Goal: Task Accomplishment & Management: Use online tool/utility

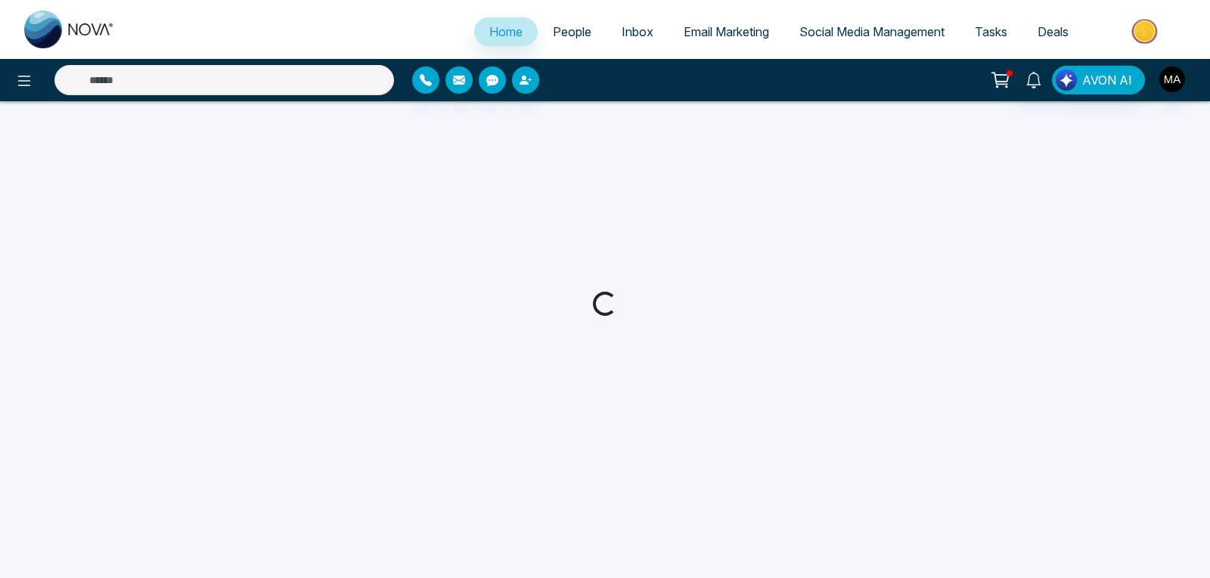
select select "*"
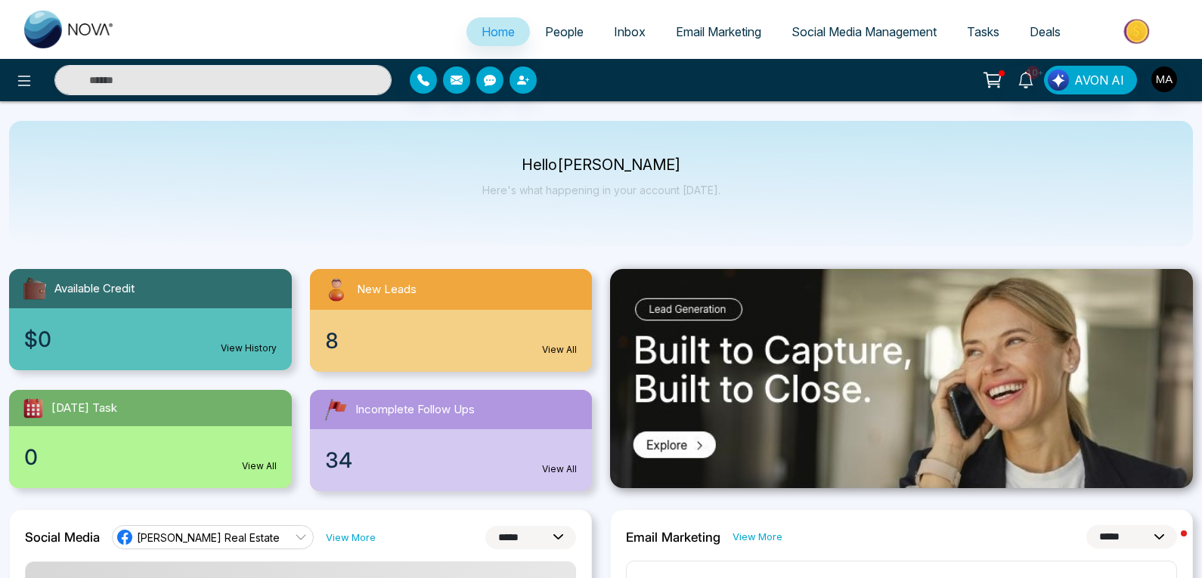
click at [339, 341] on div "8 View All" at bounding box center [451, 341] width 283 height 62
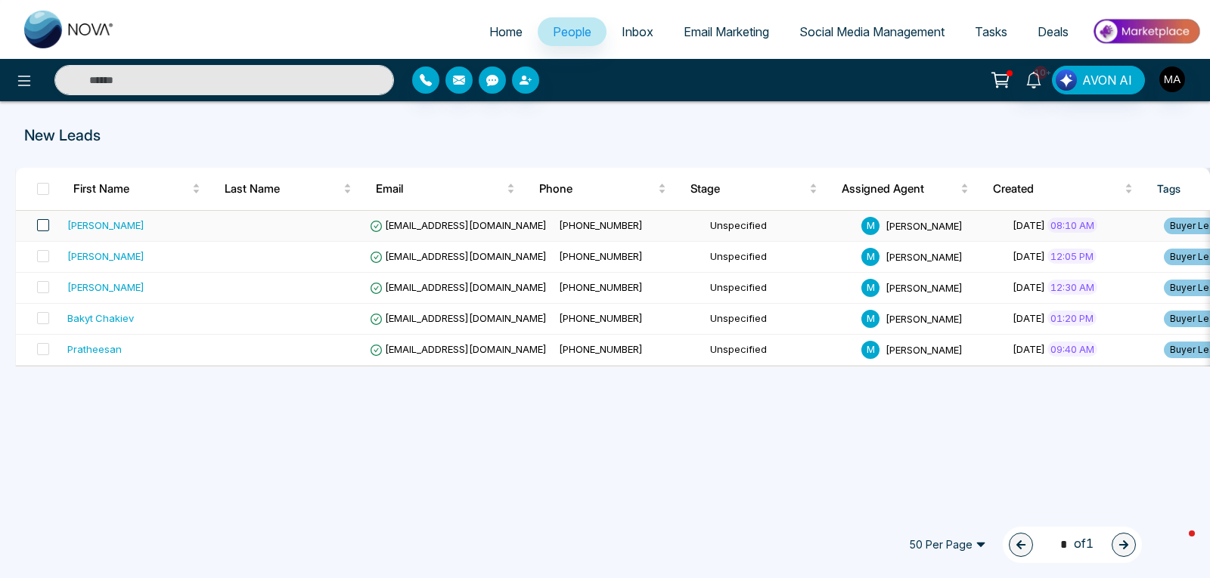
click at [42, 226] on span at bounding box center [43, 225] width 12 height 12
click at [43, 256] on span at bounding box center [43, 256] width 12 height 12
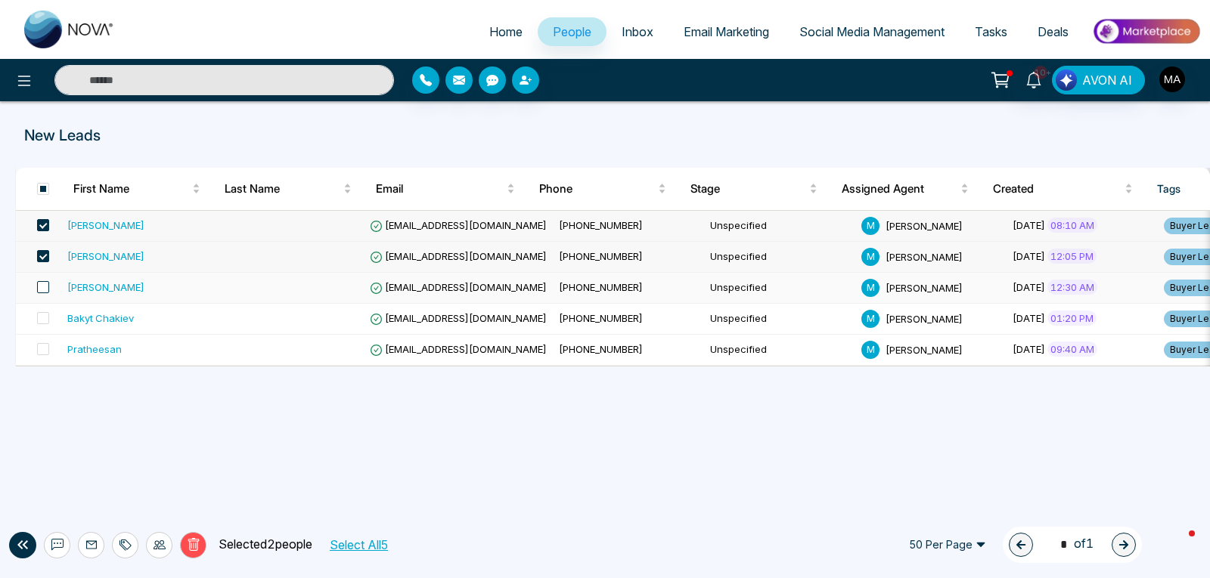
click at [42, 287] on span at bounding box center [43, 287] width 12 height 12
drag, startPoint x: 41, startPoint y: 318, endPoint x: 78, endPoint y: 323, distance: 37.4
click at [42, 319] on span at bounding box center [43, 318] width 12 height 12
click at [90, 550] on icon at bounding box center [91, 545] width 12 height 12
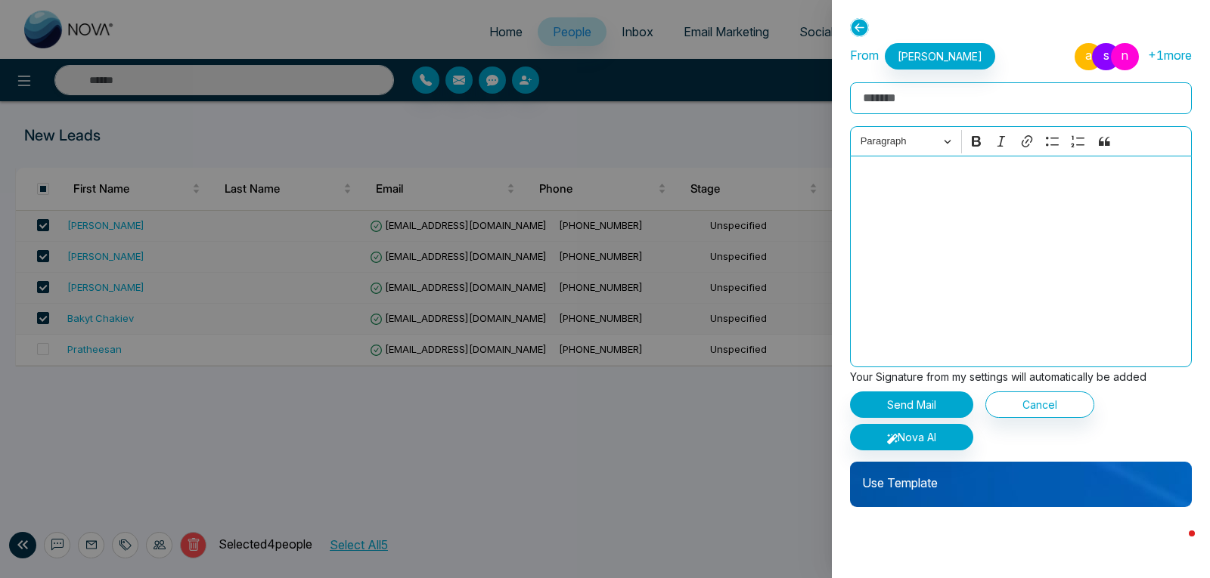
click at [904, 98] on input "Rich Text Editor" at bounding box center [1021, 98] width 342 height 32
type input "**********"
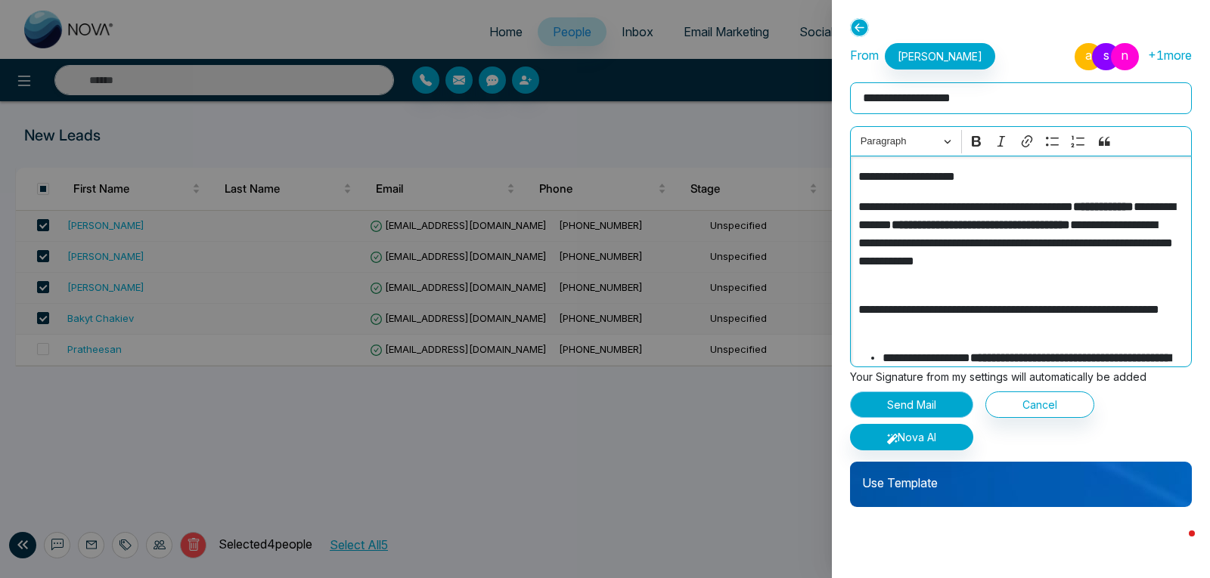
click at [906, 405] on button "Send Mail" at bounding box center [911, 405] width 123 height 26
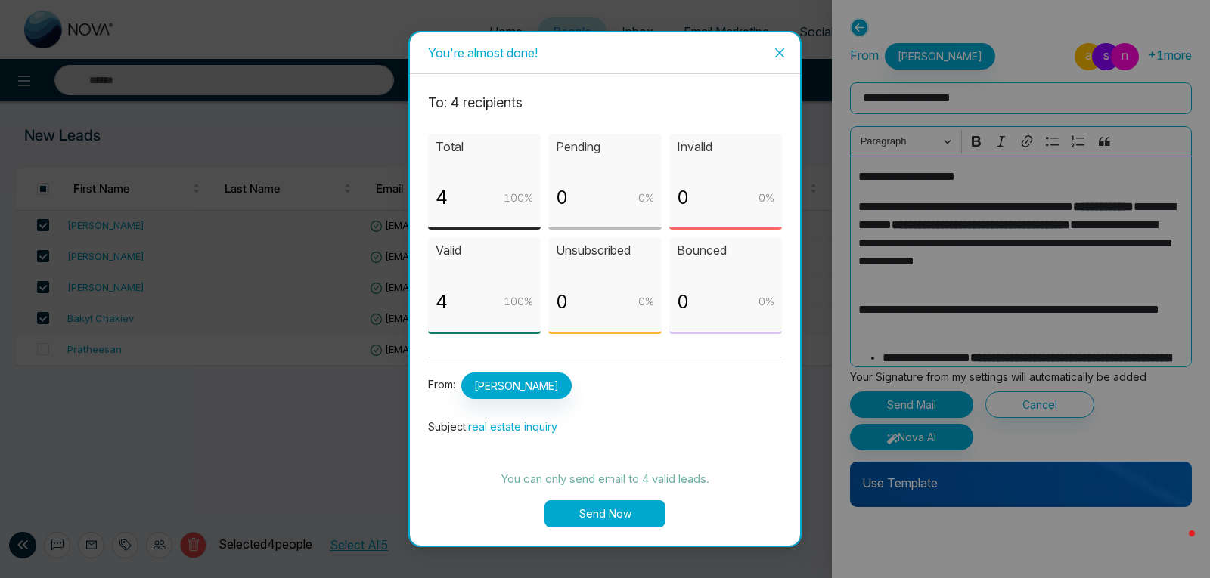
click at [625, 513] on button "Send Now" at bounding box center [604, 513] width 121 height 27
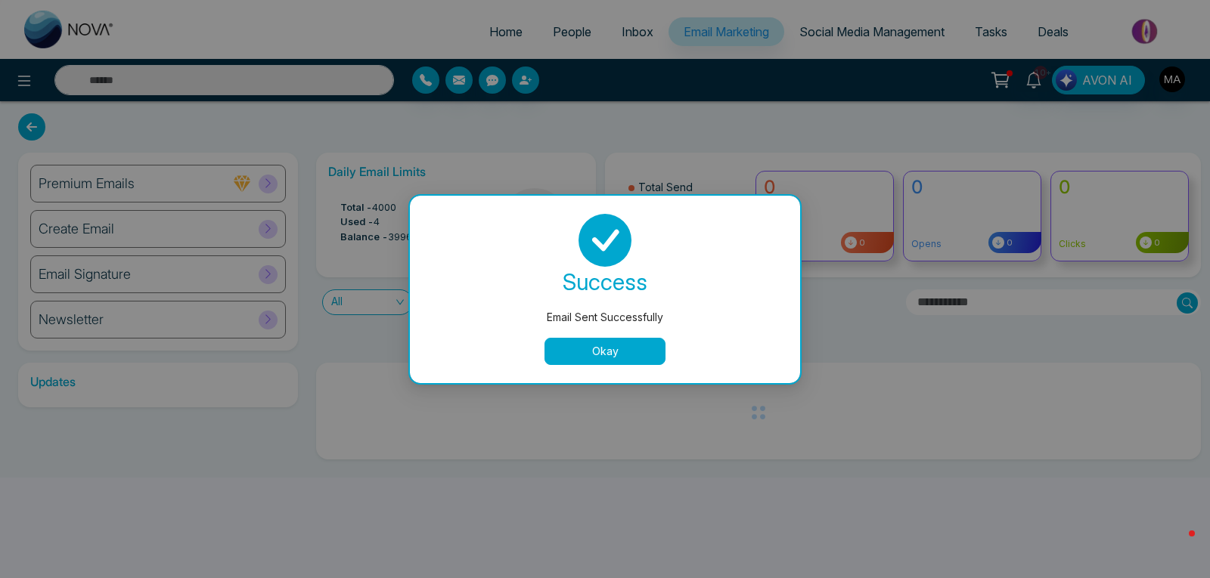
click at [602, 358] on button "Okay" at bounding box center [604, 351] width 121 height 27
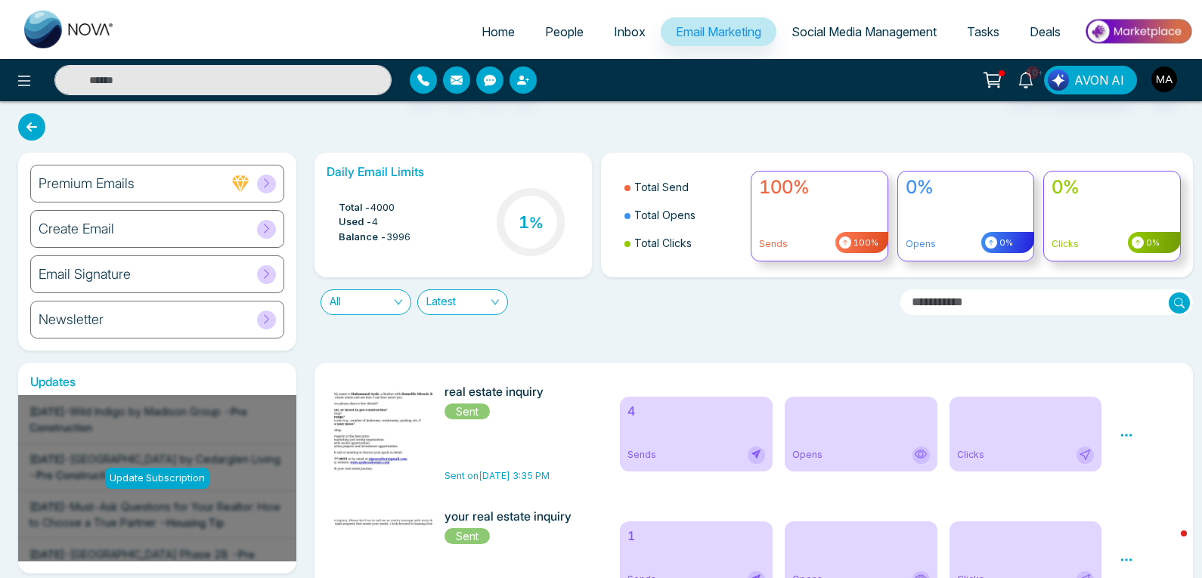
click at [498, 36] on span "Home" at bounding box center [498, 31] width 33 height 15
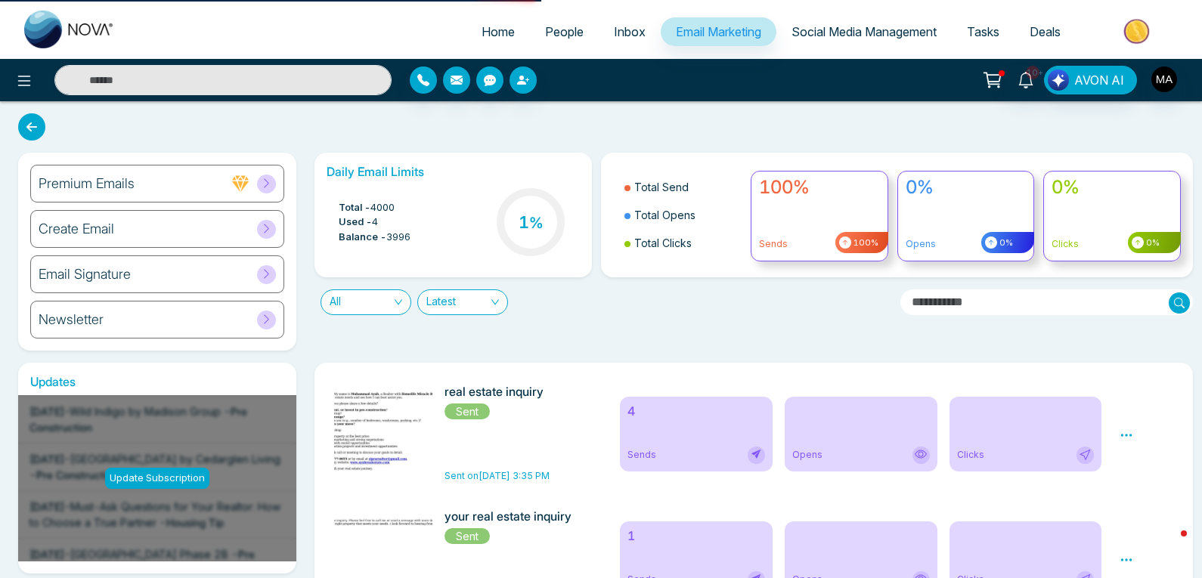
select select "*"
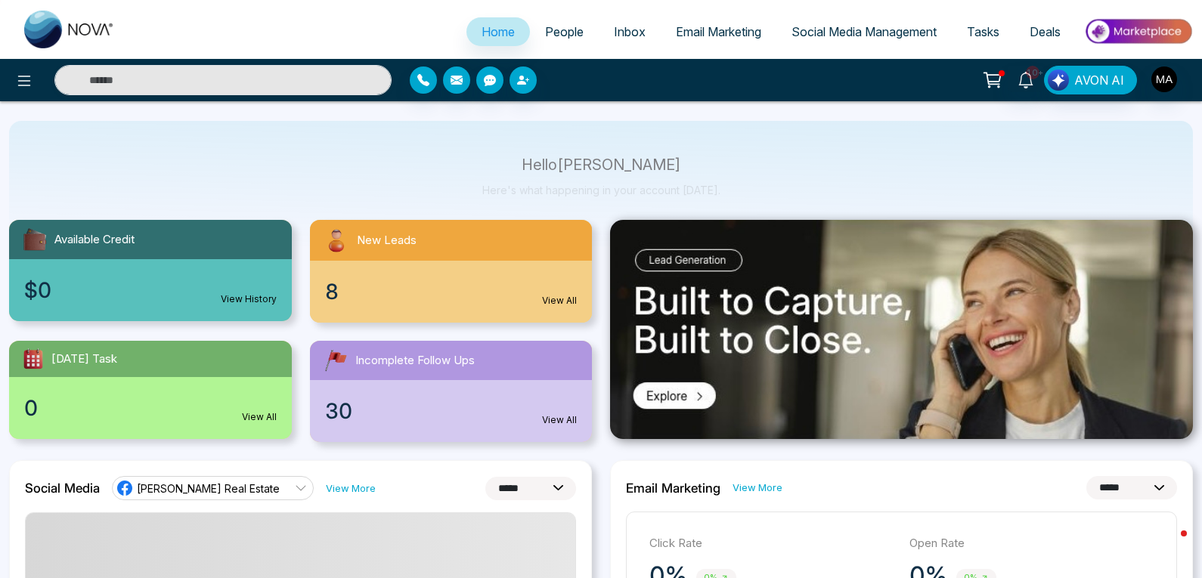
scroll to position [76, 0]
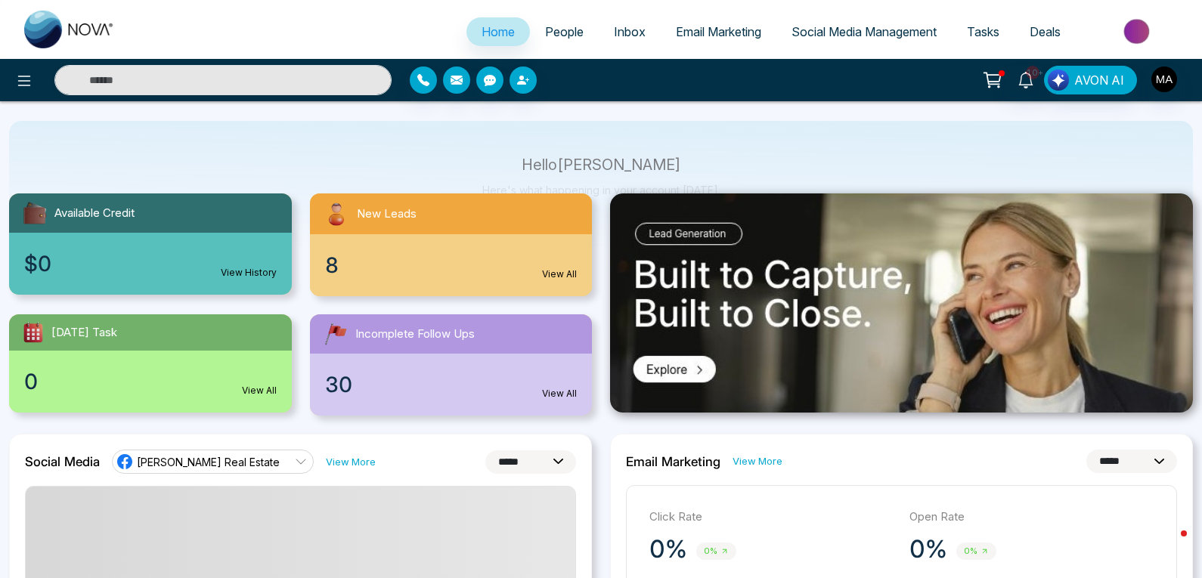
click at [345, 274] on div "8 View All" at bounding box center [451, 265] width 283 height 62
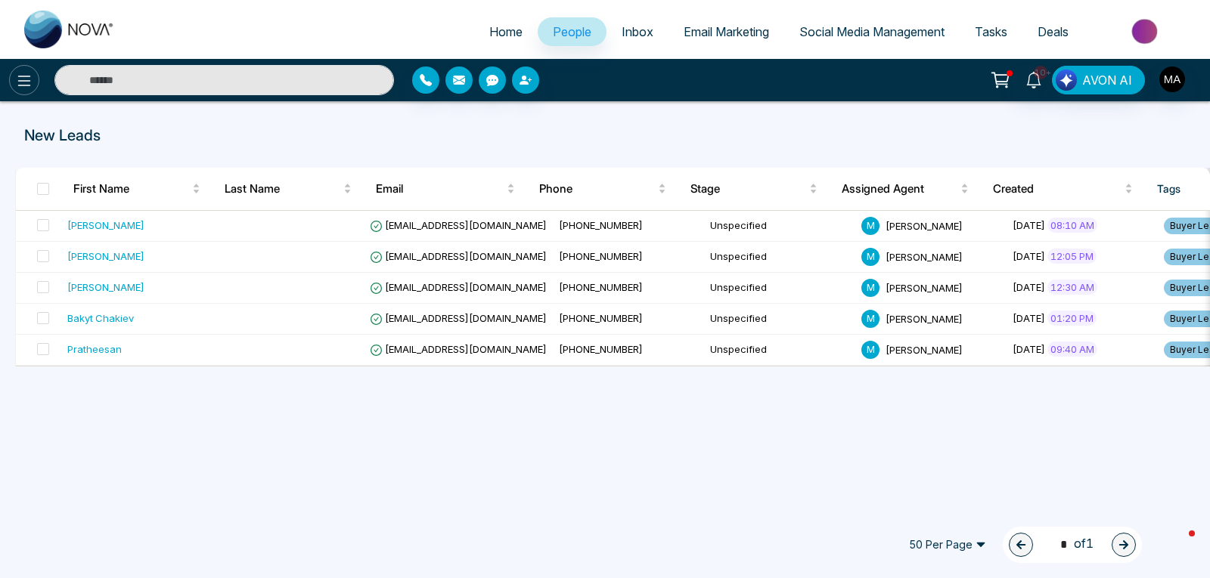
click at [28, 85] on icon at bounding box center [24, 81] width 18 height 18
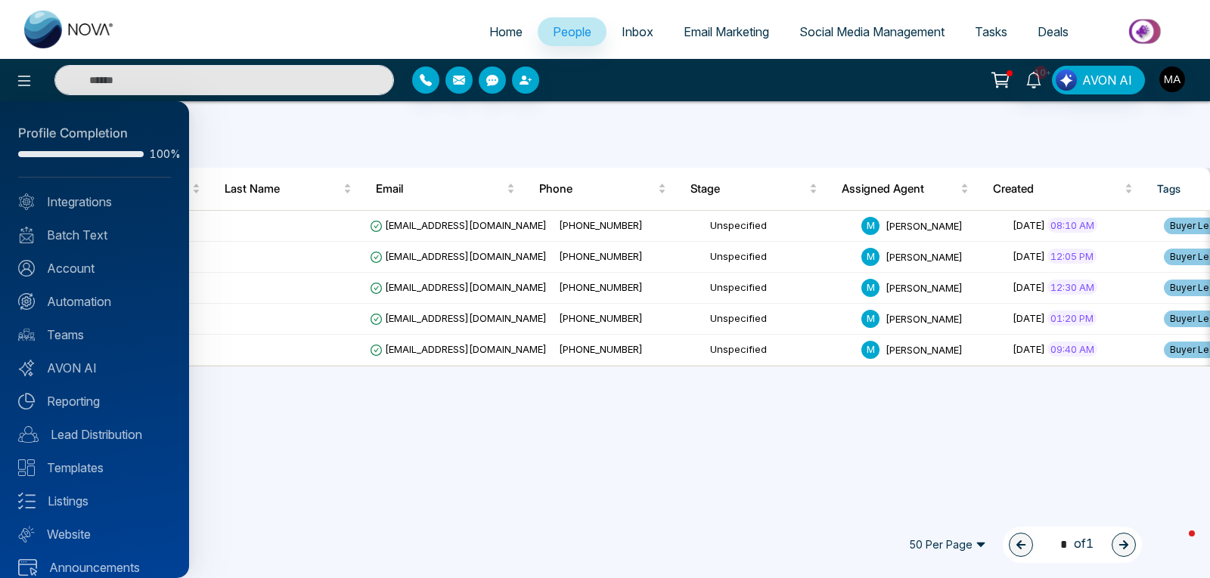
click at [294, 115] on div at bounding box center [605, 289] width 1210 height 578
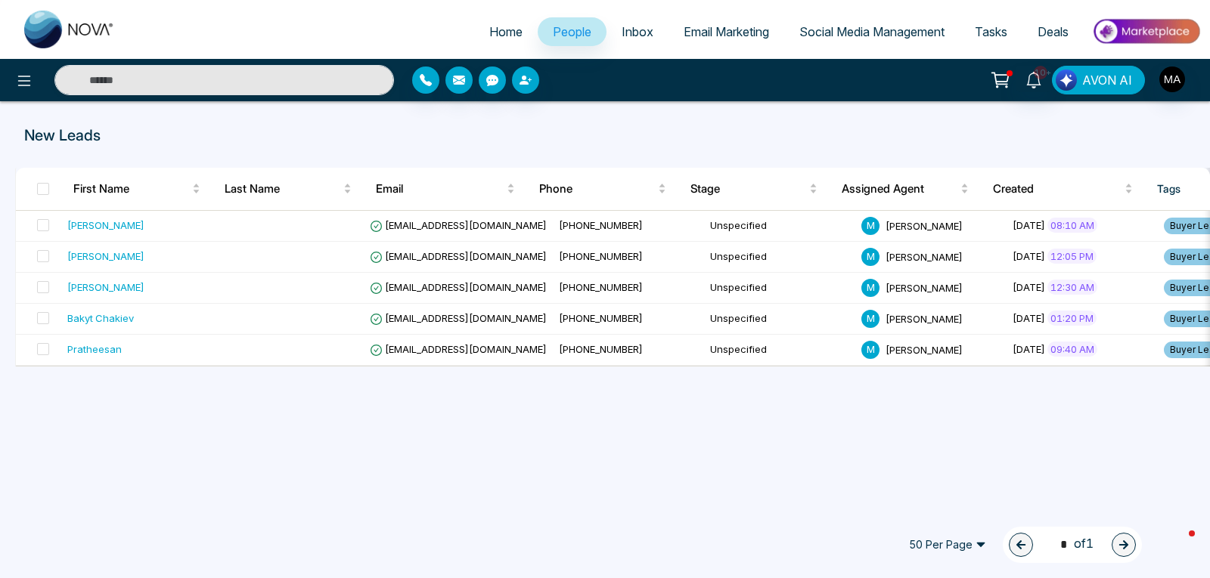
click at [1090, 83] on span "AVON AI" at bounding box center [1107, 80] width 50 height 18
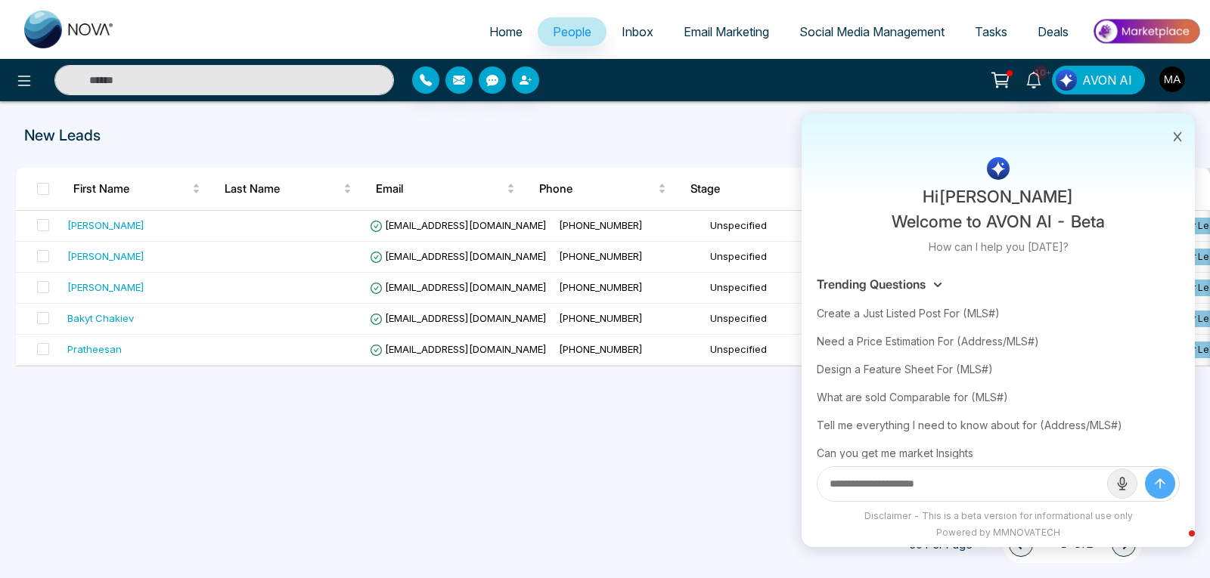
click at [1090, 83] on span "AVON AI" at bounding box center [1107, 80] width 50 height 18
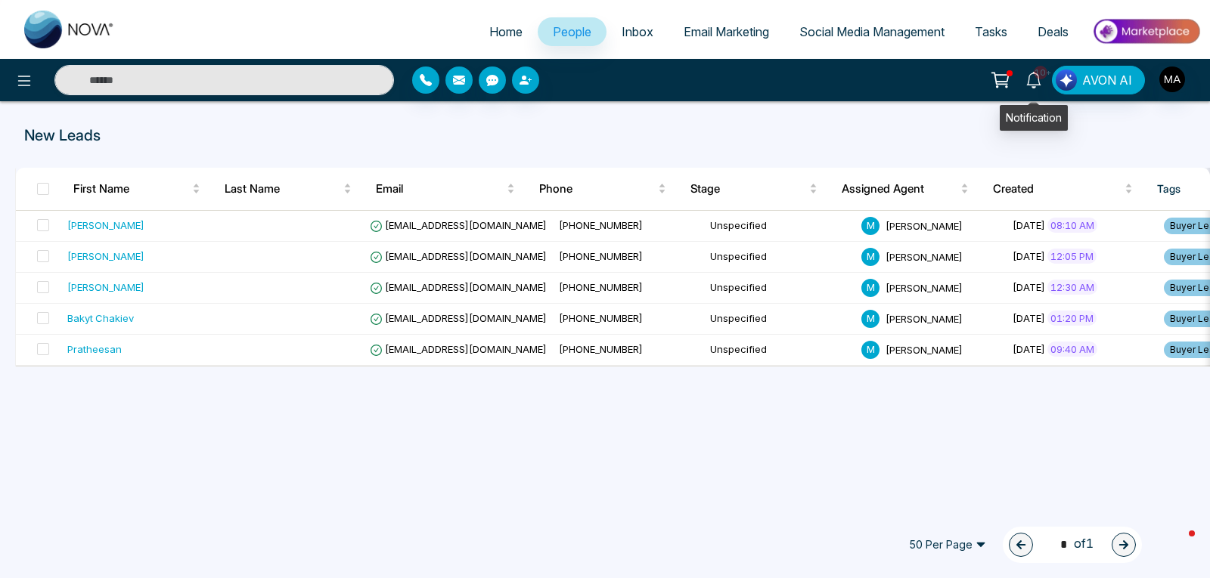
click at [1031, 79] on icon at bounding box center [1033, 80] width 17 height 17
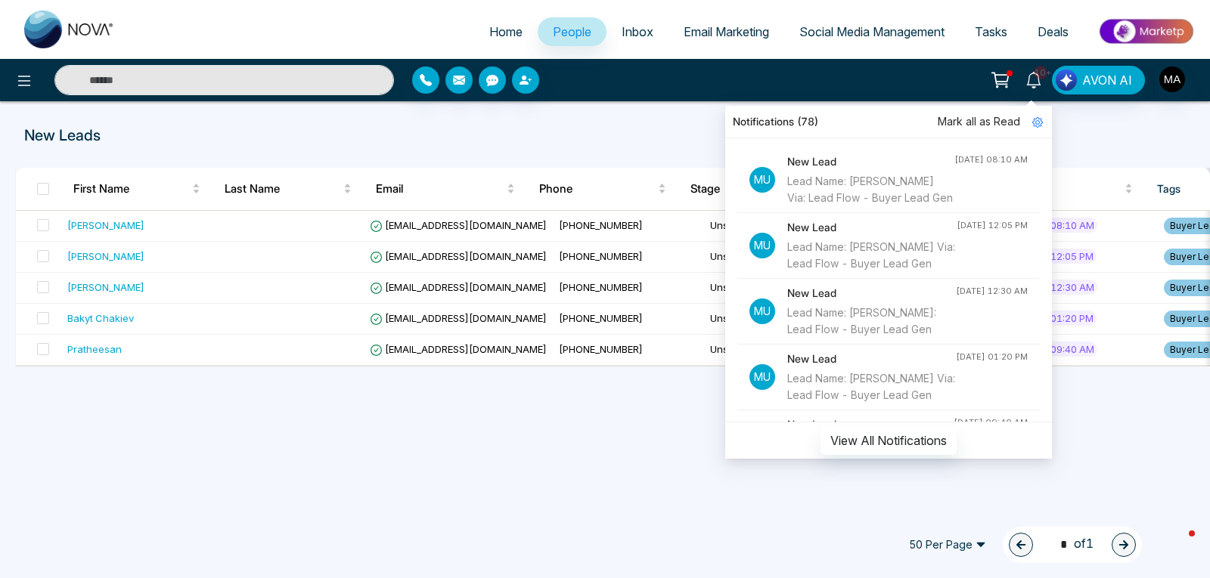
click at [457, 132] on p "New Leads" at bounding box center [408, 135] width 768 height 23
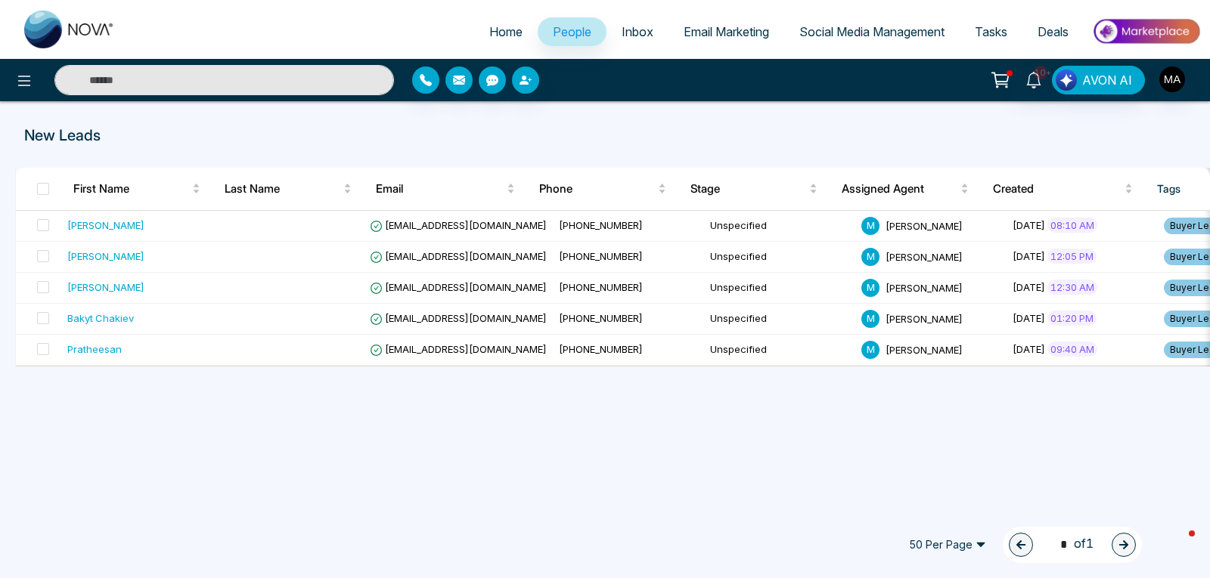
click at [491, 26] on span "Home" at bounding box center [505, 31] width 33 height 15
select select "*"
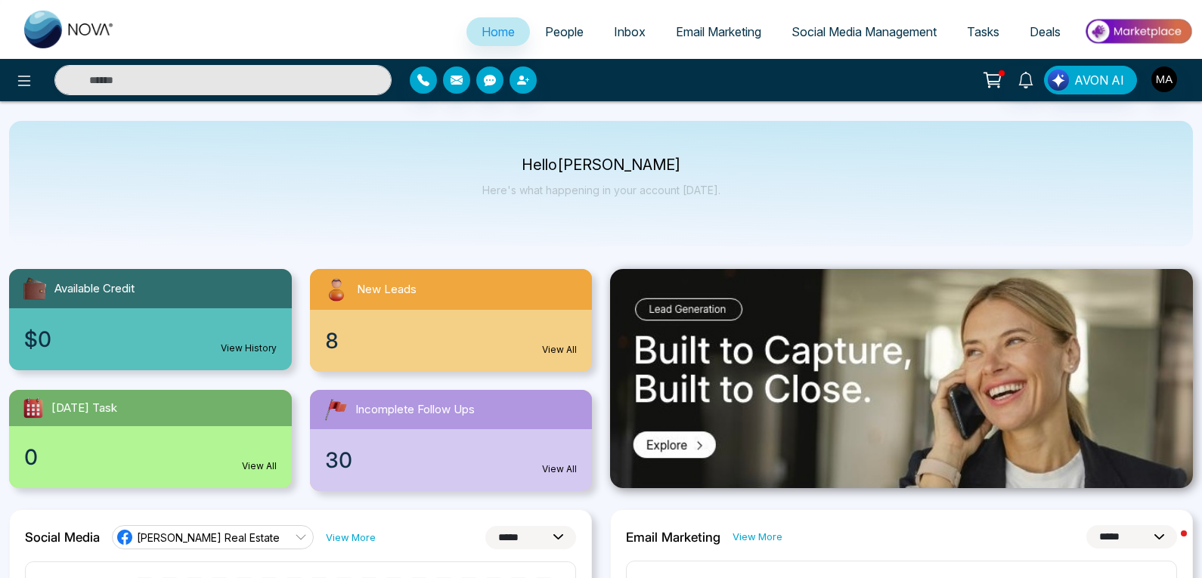
click at [370, 448] on div "30 View All" at bounding box center [451, 460] width 283 height 62
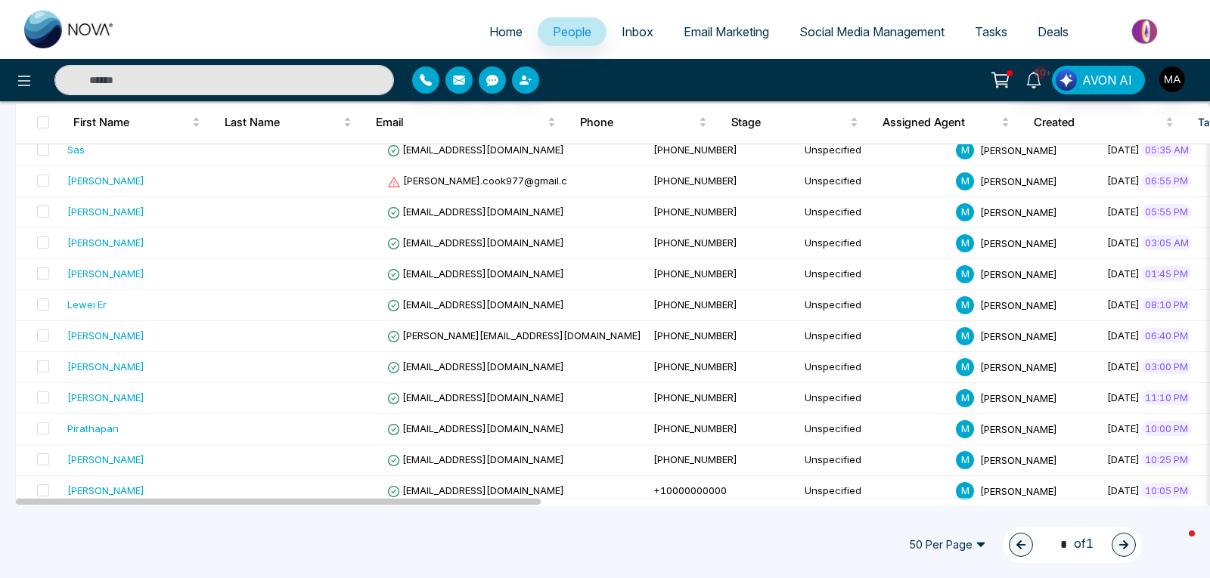
scroll to position [454, 0]
